Goal: Task Accomplishment & Management: Manage account settings

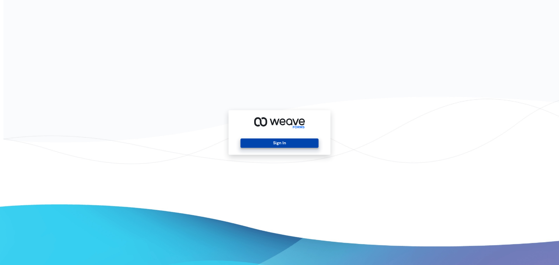
click at [293, 141] on button "Sign In" at bounding box center [280, 143] width 78 height 9
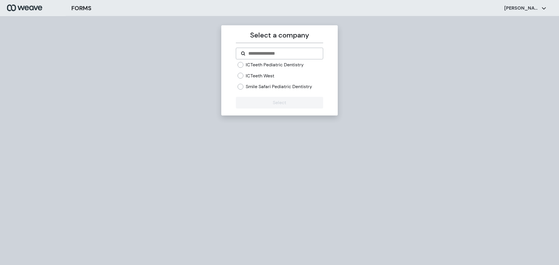
click at [272, 72] on div "ICTeeth Pediatric Dentistry ICTeeth West Smile Safari Pediatric Dentistry" at bounding box center [280, 76] width 85 height 28
click at [267, 73] on label "ICTeeth West" at bounding box center [260, 76] width 29 height 6
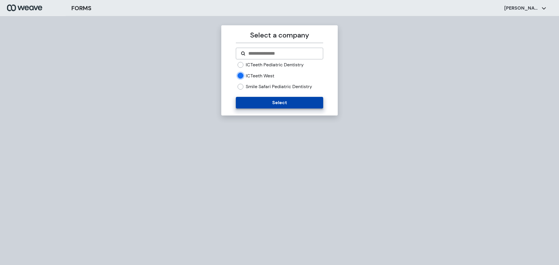
click at [267, 102] on button "Select" at bounding box center [279, 103] width 87 height 12
